Goal: Information Seeking & Learning: Learn about a topic

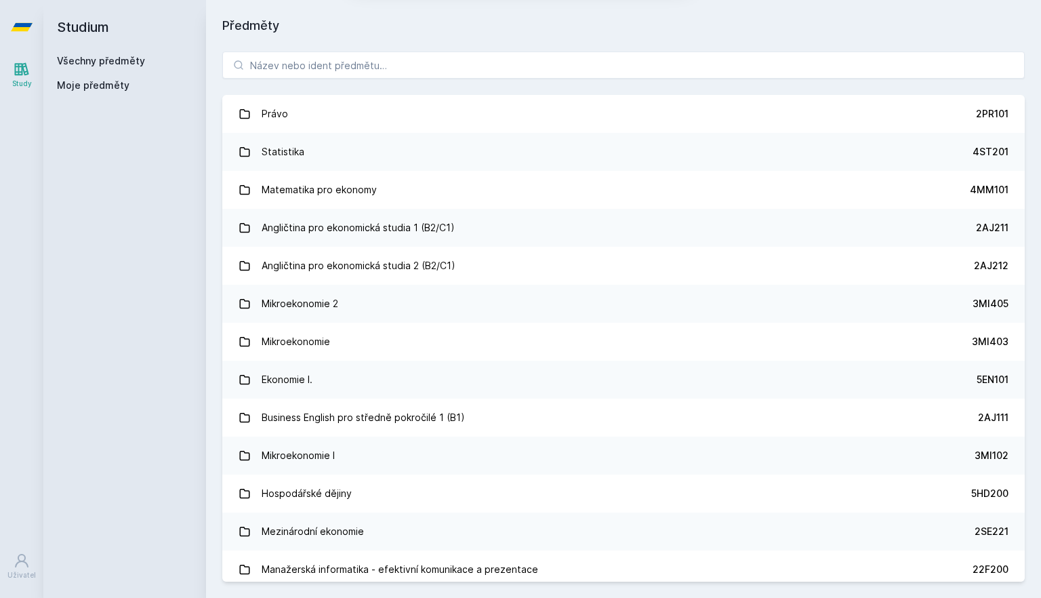
click at [528, 91] on button "Ne" at bounding box center [523, 87] width 49 height 34
click at [458, 62] on input "search" at bounding box center [623, 64] width 802 height 27
paste input "4ST410"
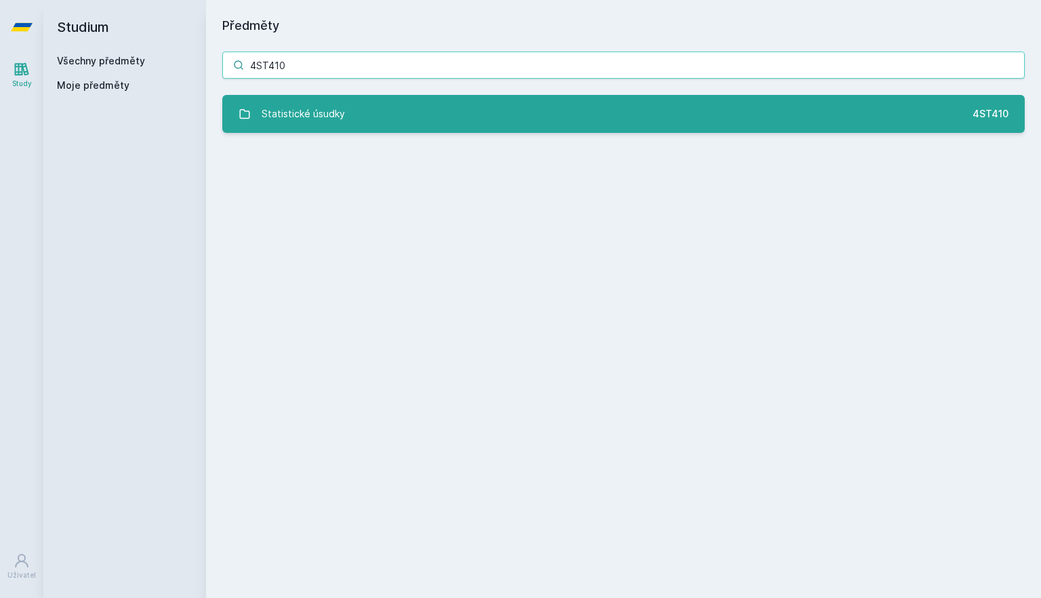
type input "4ST410"
click at [289, 114] on div "Statistické úsudky" at bounding box center [303, 113] width 83 height 27
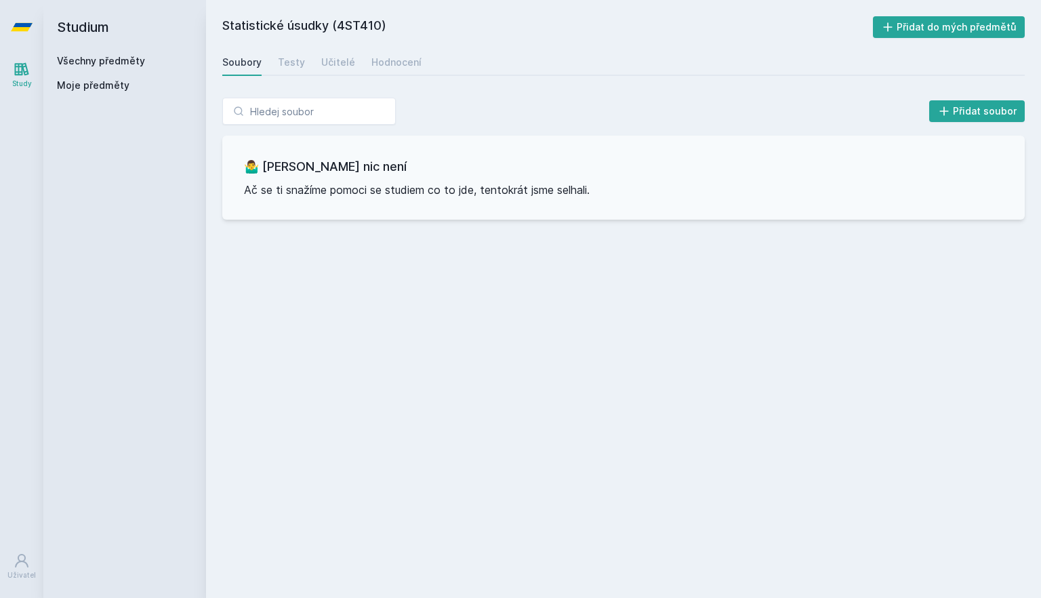
click at [26, 78] on link "Study" at bounding box center [22, 74] width 38 height 41
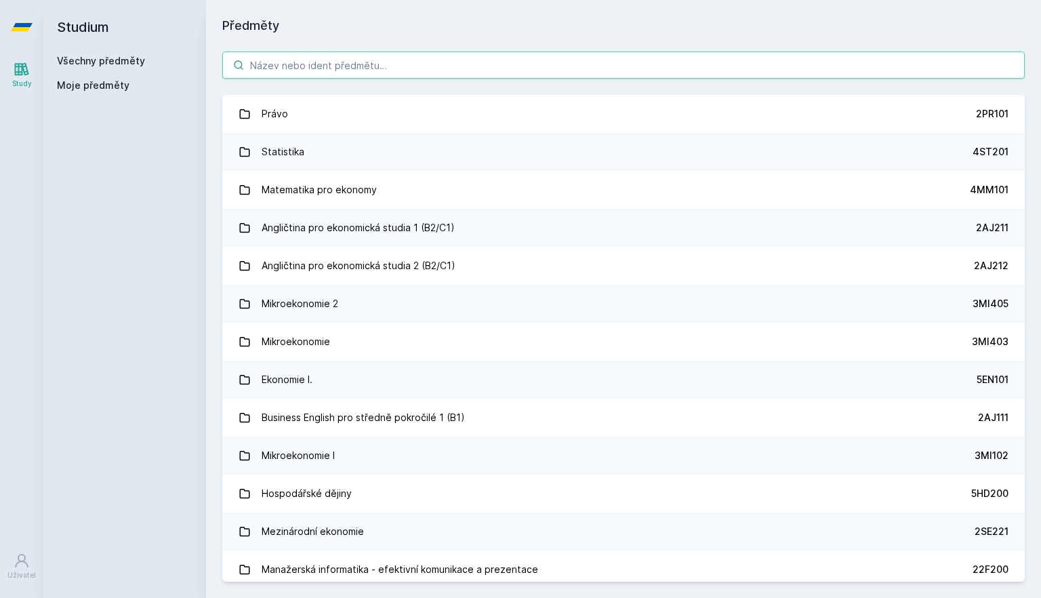
click at [274, 65] on input "search" at bounding box center [623, 64] width 802 height 27
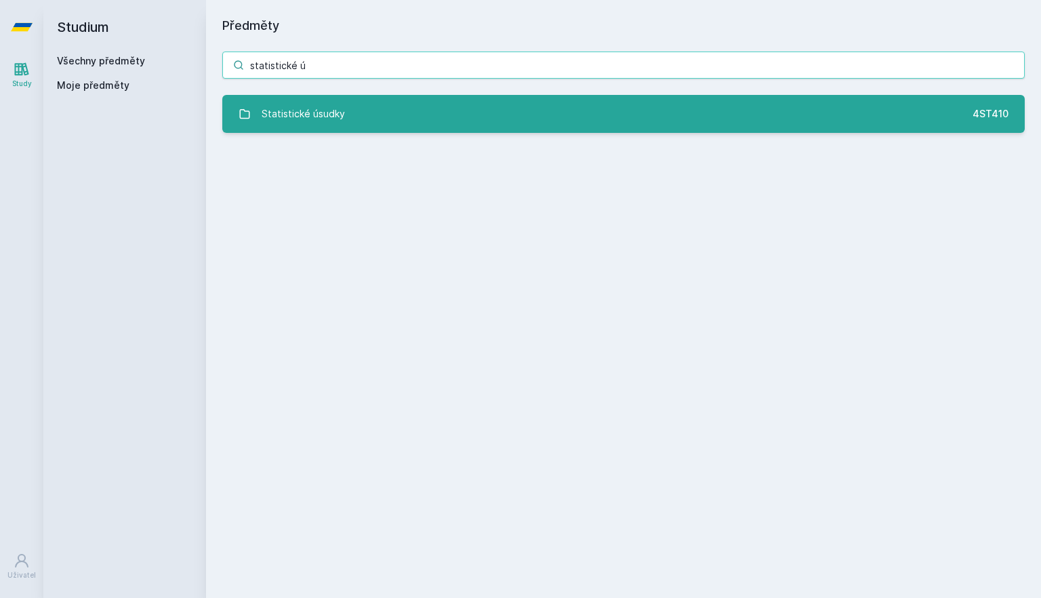
type input "statistické ú"
click at [409, 117] on link "Statistické úsudky 4ST410" at bounding box center [623, 114] width 802 height 38
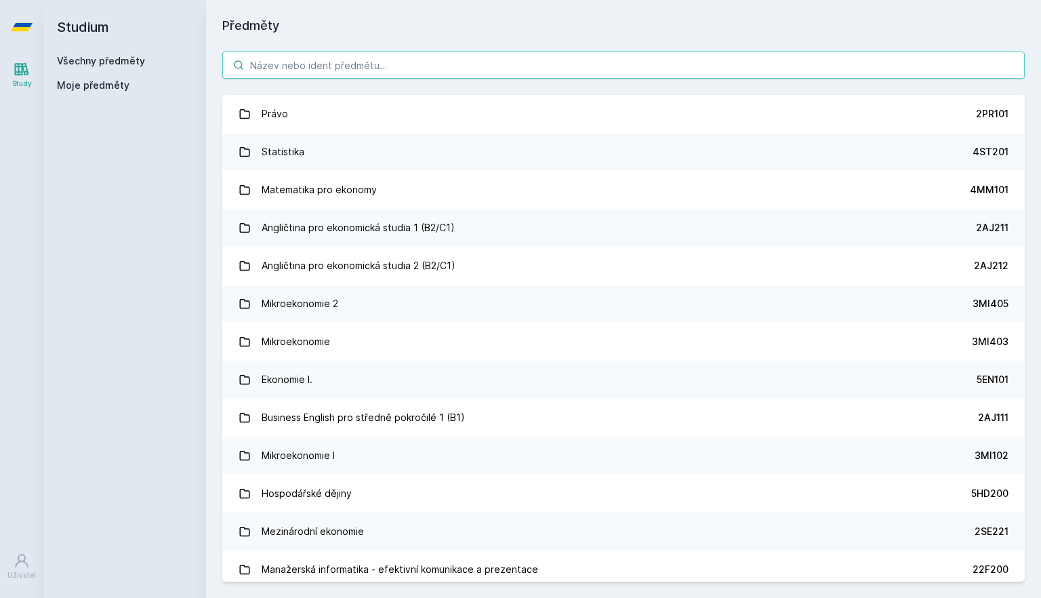
click at [528, 54] on input "search" at bounding box center [623, 64] width 802 height 27
paste input "4ST430"
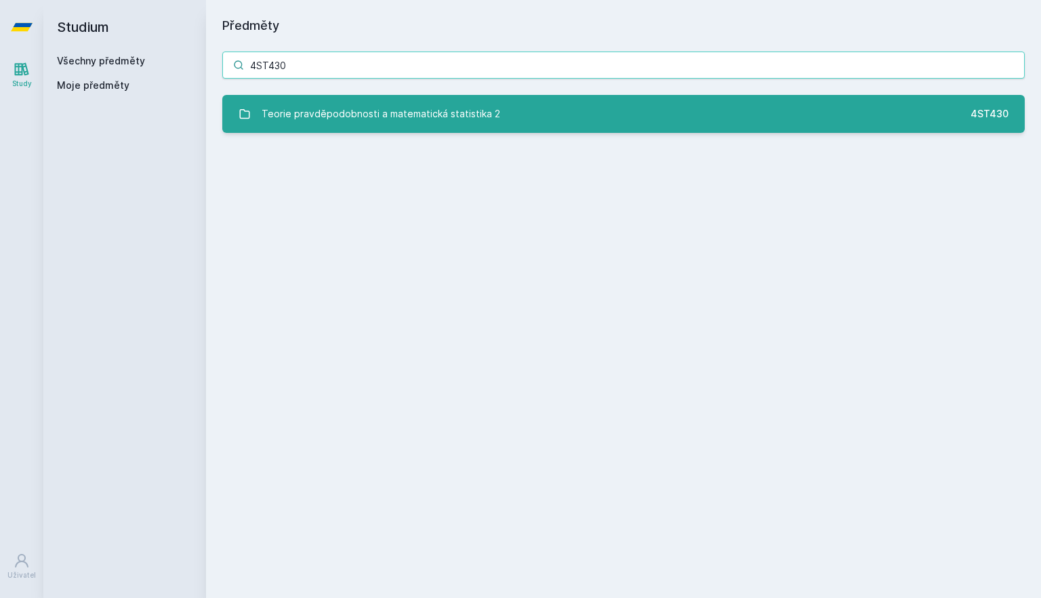
type input "4ST430"
click at [505, 121] on link "Teorie pravděpodobnosti a matematická statistika 2 4ST430" at bounding box center [623, 114] width 802 height 38
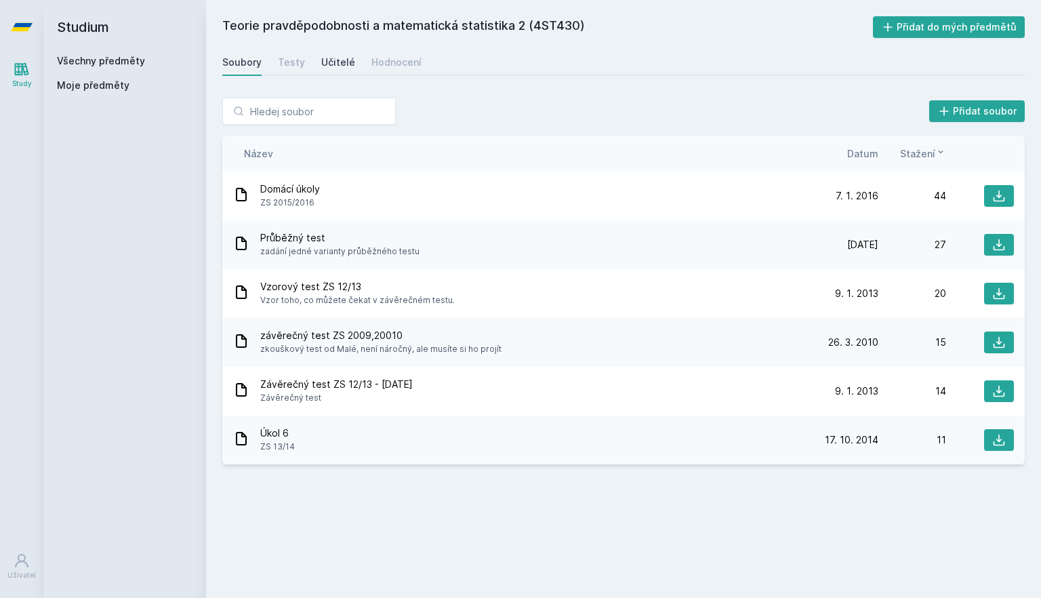
click at [341, 60] on div "Učitelé" at bounding box center [338, 63] width 34 height 14
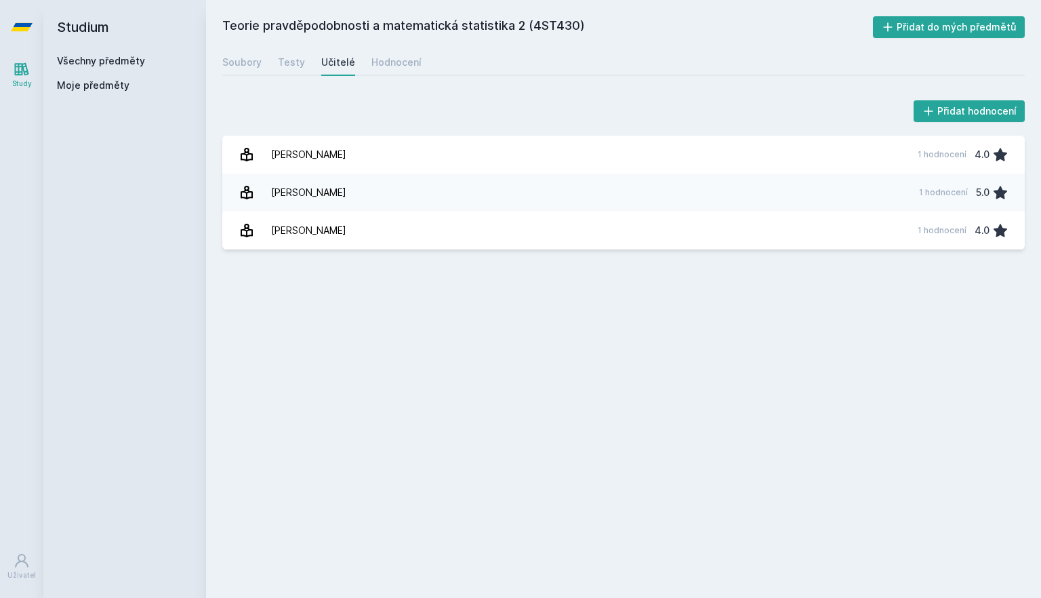
click at [275, 66] on div "Soubory Testy Učitelé Hodnocení" at bounding box center [623, 62] width 802 height 27
click at [295, 59] on div "Testy" at bounding box center [291, 63] width 27 height 14
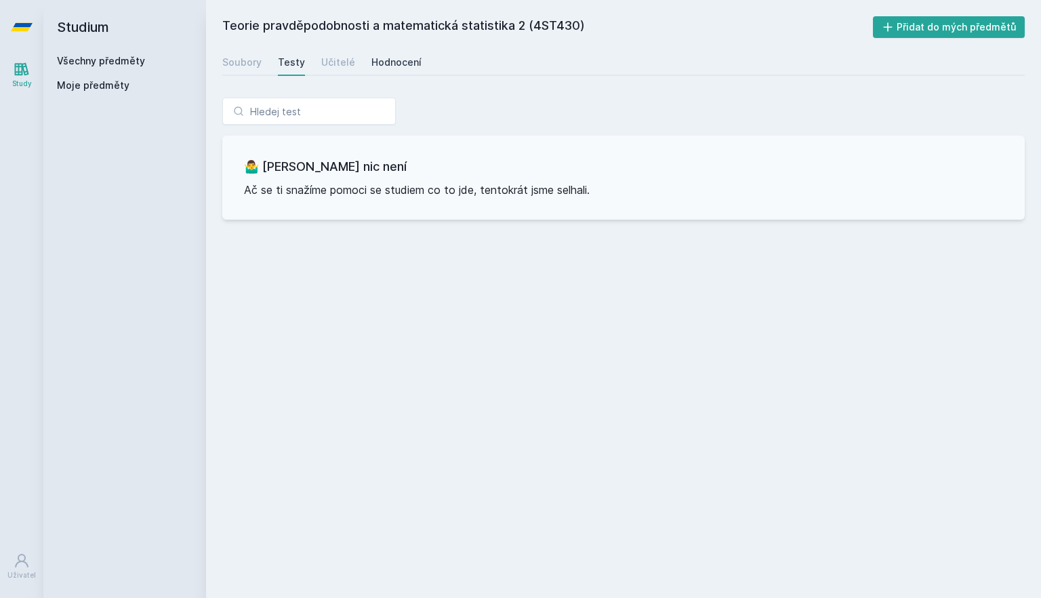
click at [393, 64] on div "Hodnocení" at bounding box center [396, 63] width 50 height 14
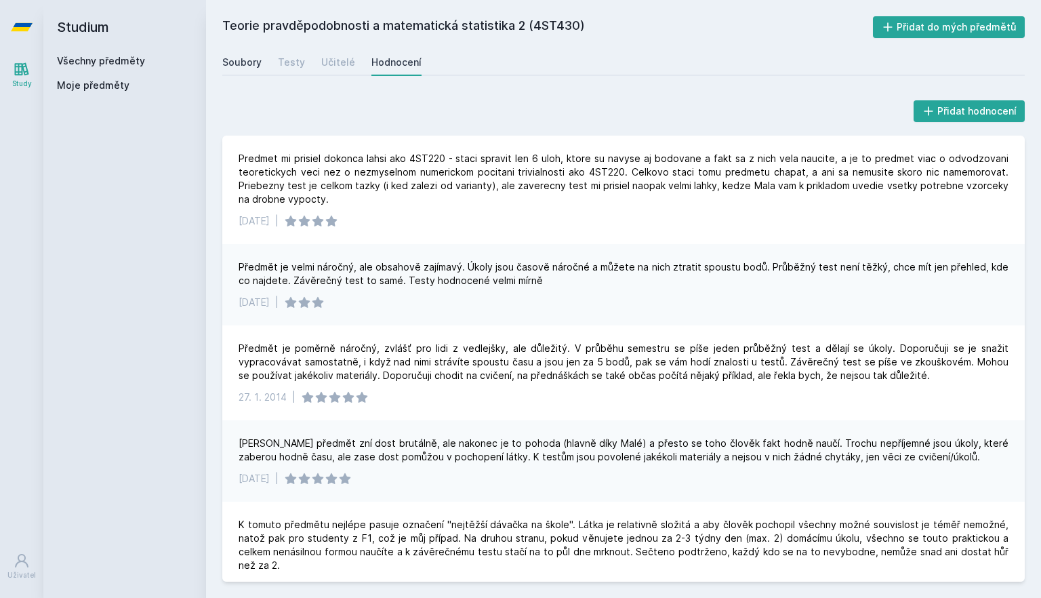
click at [245, 60] on div "Soubory" at bounding box center [241, 63] width 39 height 14
